Goal: Information Seeking & Learning: Check status

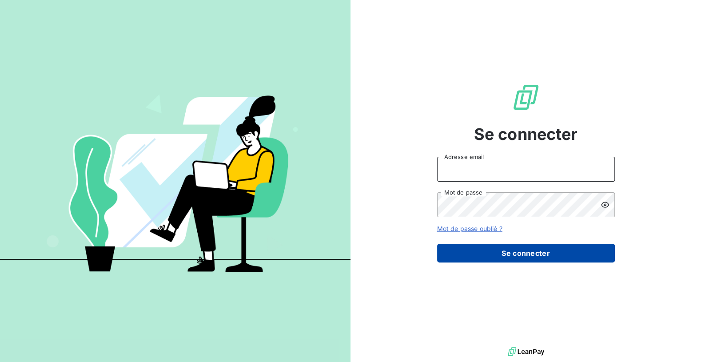
type input "jonathan.rejaud@wel.fr"
click at [517, 254] on button "Se connecter" at bounding box center [526, 253] width 178 height 19
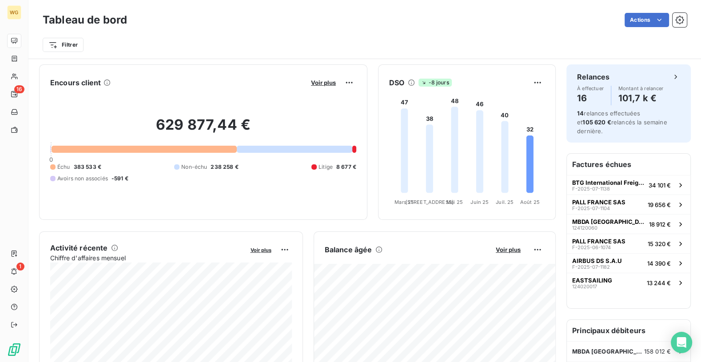
scroll to position [44, 0]
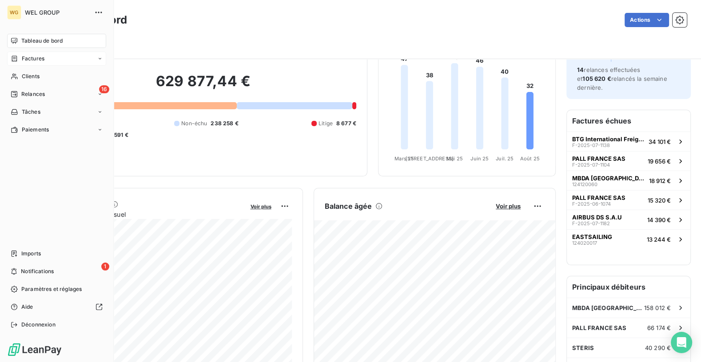
click at [37, 59] on span "Factures" at bounding box center [33, 59] width 23 height 8
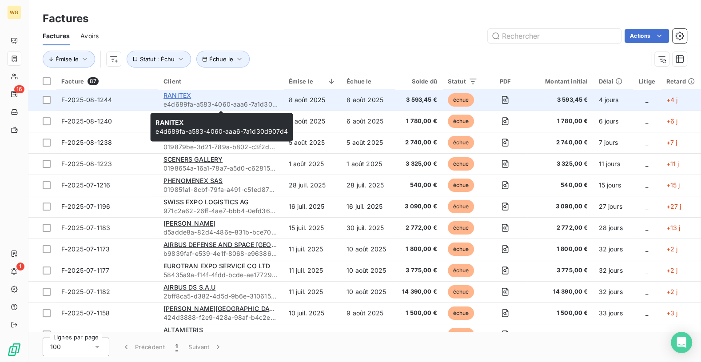
click at [172, 97] on span "RANITEX" at bounding box center [178, 96] width 28 height 8
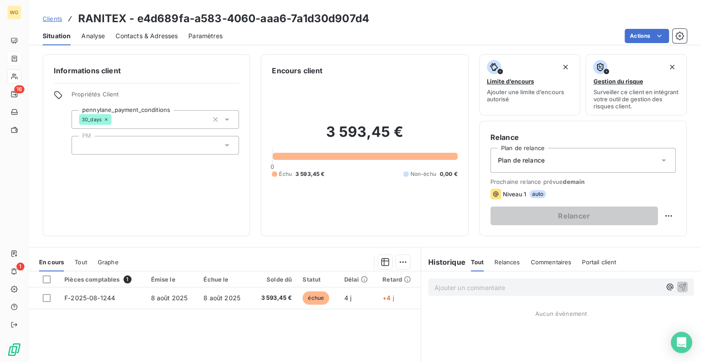
click at [574, 163] on div "Plan de relance" at bounding box center [583, 160] width 185 height 25
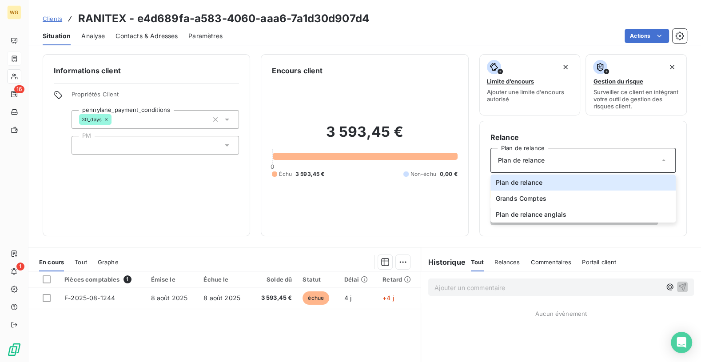
click at [601, 137] on h6 "Relance" at bounding box center [583, 137] width 185 height 11
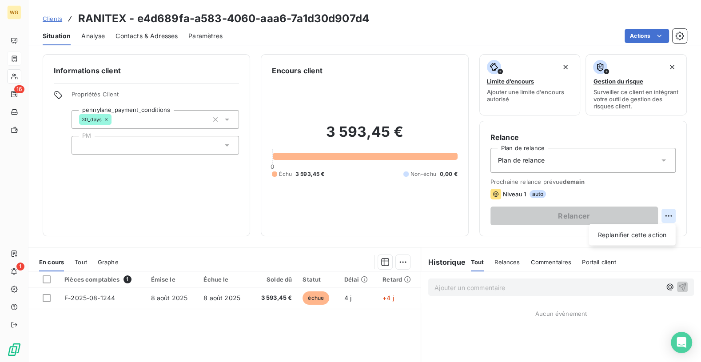
click at [668, 214] on html "WG 16 1 Clients RANITEX - e4d689fa-a583-4060-aaa6-7a1d30d907d4 Situation Analys…" at bounding box center [350, 181] width 701 height 362
click at [636, 237] on div "Replanifier cette action" at bounding box center [633, 235] width 80 height 14
select select "7"
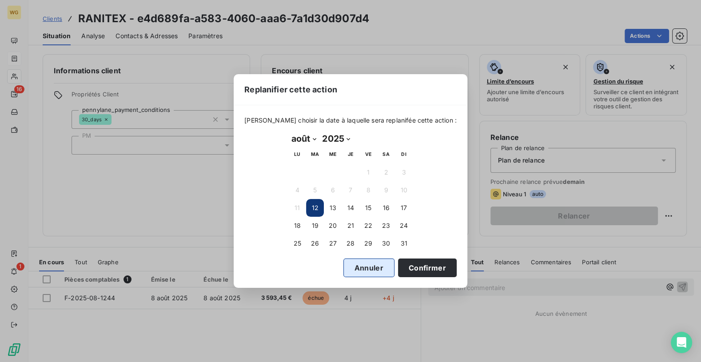
click at [344, 268] on button "Annuler" at bounding box center [369, 268] width 51 height 19
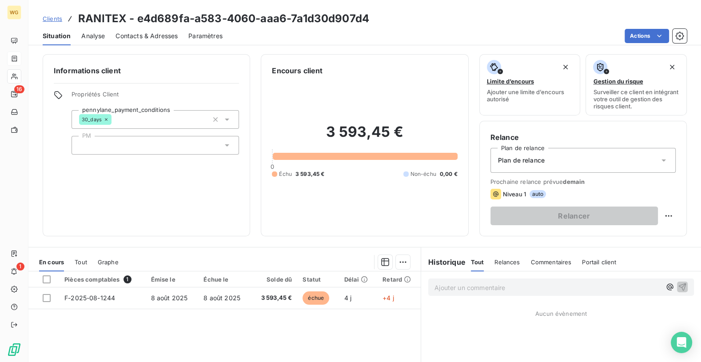
click at [52, 22] on span "Clients" at bounding box center [53, 18] width 20 height 7
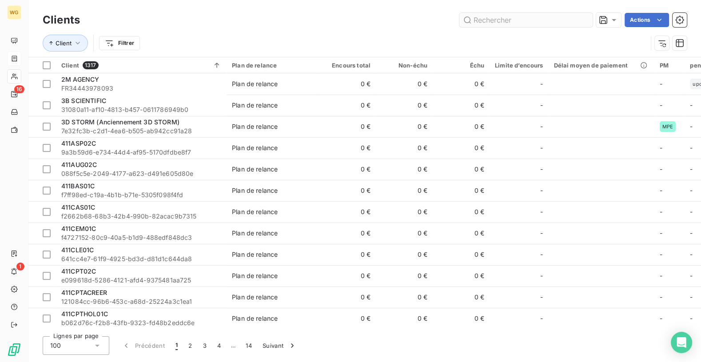
click at [528, 21] on input "text" at bounding box center [526, 20] width 133 height 14
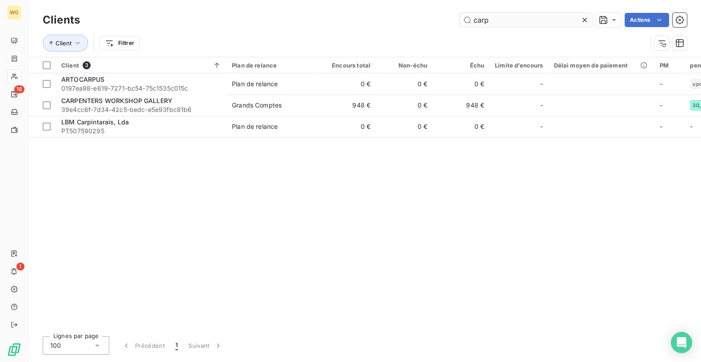
click at [537, 24] on input "carp" at bounding box center [526, 20] width 133 height 14
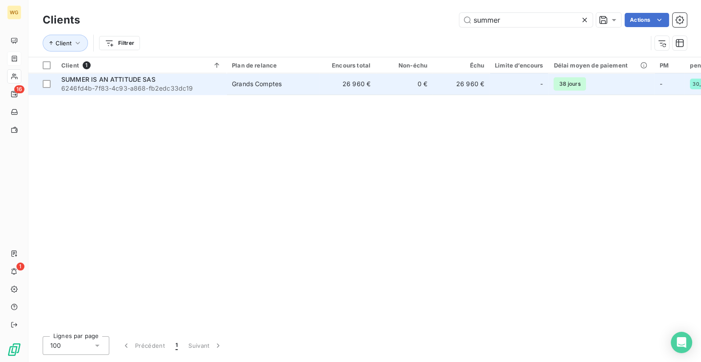
type input "summer"
click at [117, 81] on span "SUMMER IS AN ATTITUDE SAS" at bounding box center [108, 80] width 94 height 8
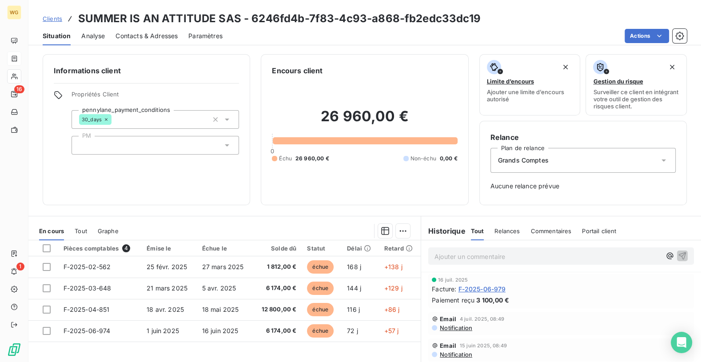
scroll to position [4, 0]
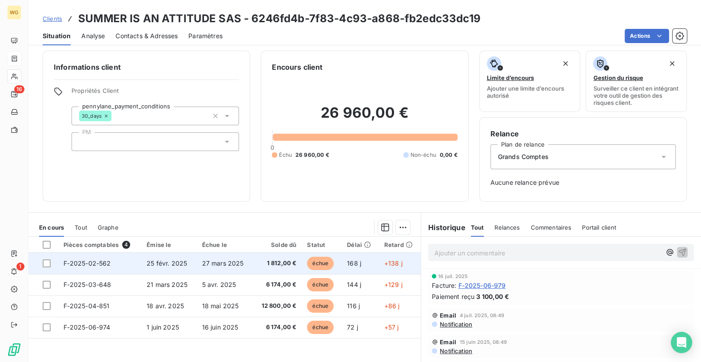
click at [204, 263] on span "27 mars 2025" at bounding box center [223, 264] width 42 height 8
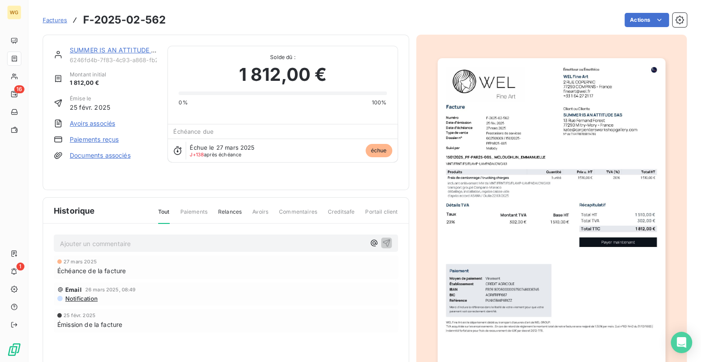
click at [49, 20] on span "Factures" at bounding box center [55, 19] width 24 height 7
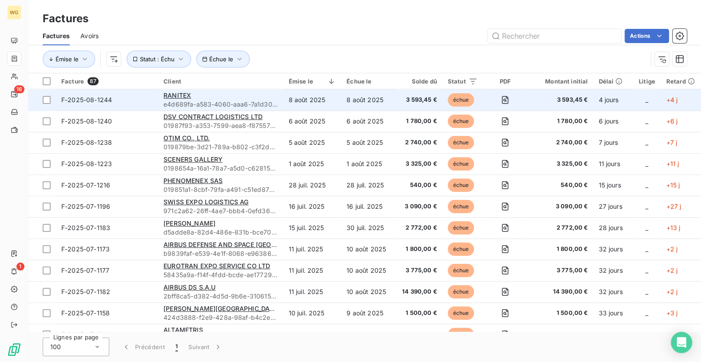
click at [186, 91] on div "RANITEX" at bounding box center [221, 95] width 114 height 9
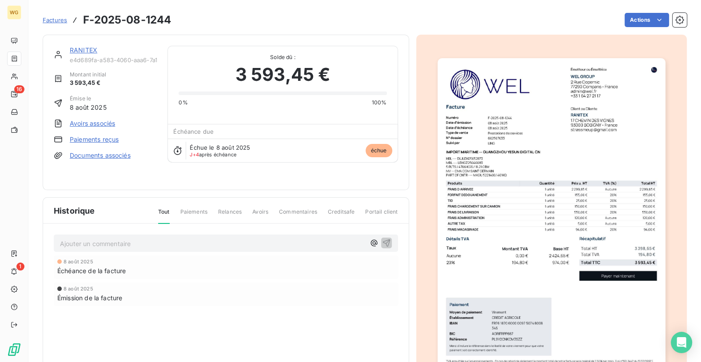
click at [52, 17] on span "Factures" at bounding box center [55, 19] width 24 height 7
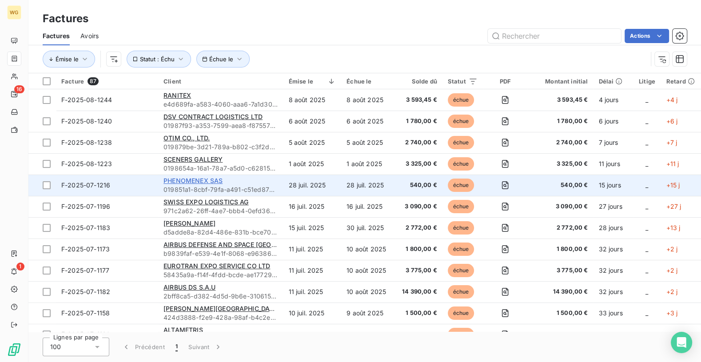
click at [170, 180] on span "PHENOMENEX SAS" at bounding box center [193, 181] width 59 height 8
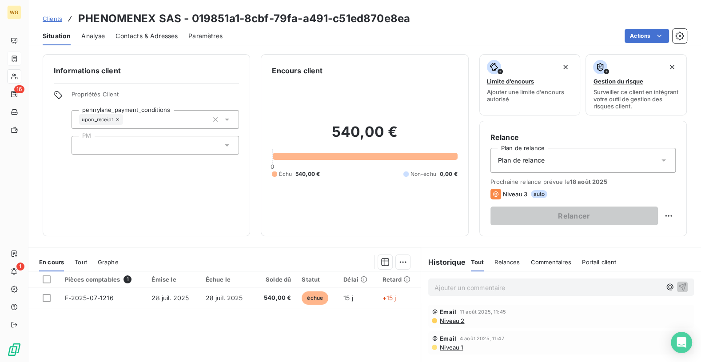
click at [117, 119] on icon at bounding box center [117, 119] width 5 height 5
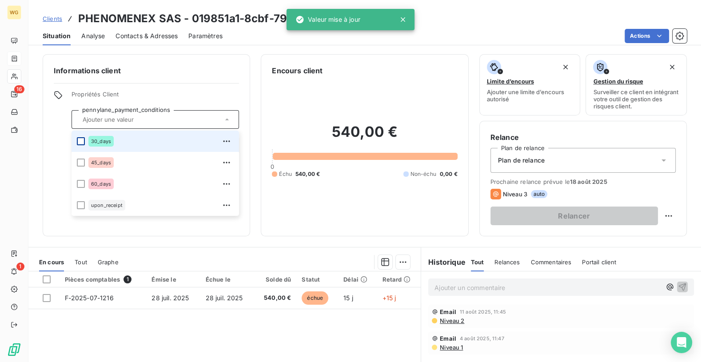
click at [79, 141] on div at bounding box center [81, 141] width 8 height 8
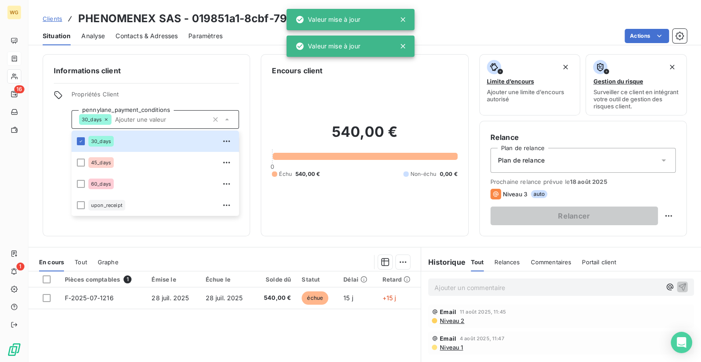
click at [52, 156] on div "Informations client Propriétés Client pennylane_payment_conditions 30_days 30_d…" at bounding box center [147, 145] width 208 height 182
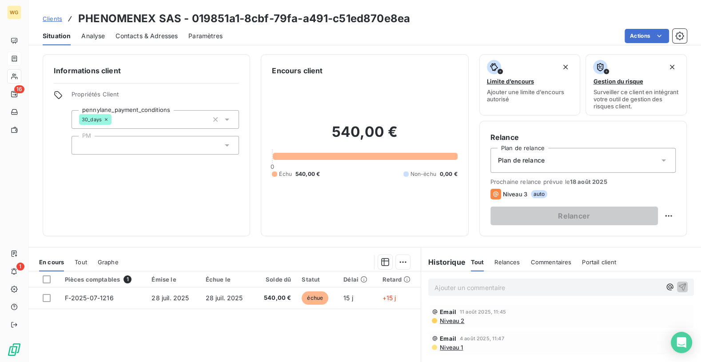
click at [55, 21] on span "Clients" at bounding box center [53, 18] width 20 height 7
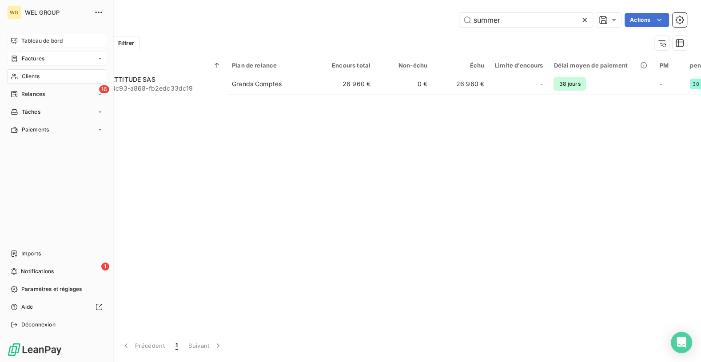
click at [24, 38] on span "Tableau de bord" at bounding box center [41, 41] width 41 height 8
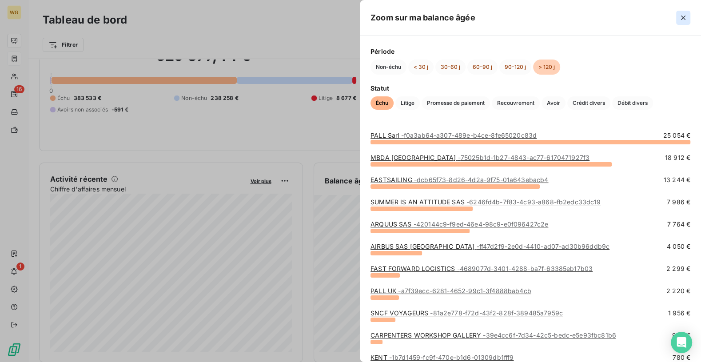
click at [685, 16] on icon "button" at bounding box center [683, 18] width 4 height 4
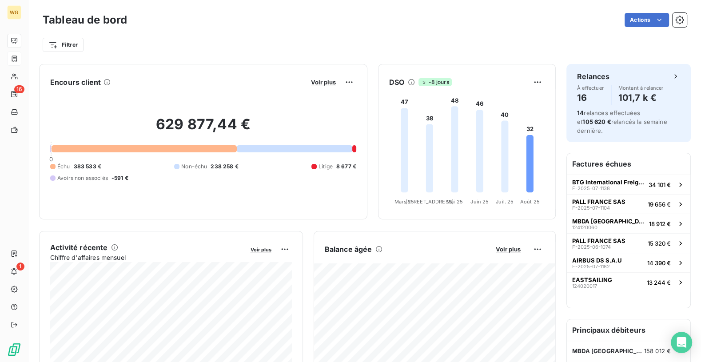
click at [268, 20] on div "Actions" at bounding box center [412, 20] width 549 height 14
click at [320, 44] on div "Filtrer" at bounding box center [365, 44] width 644 height 17
